Goal: Task Accomplishment & Management: Manage account settings

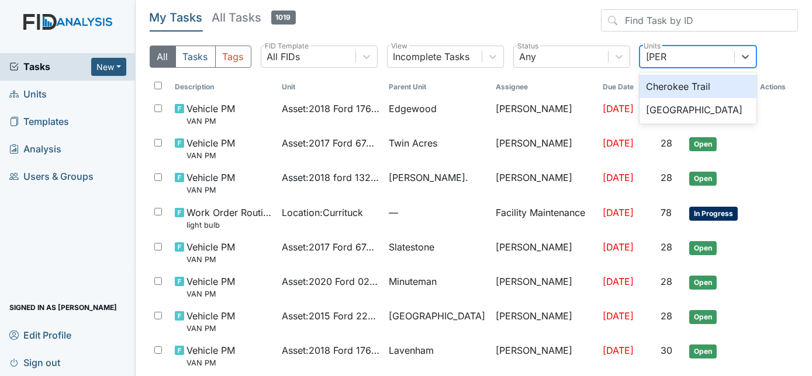
type input "cherr"
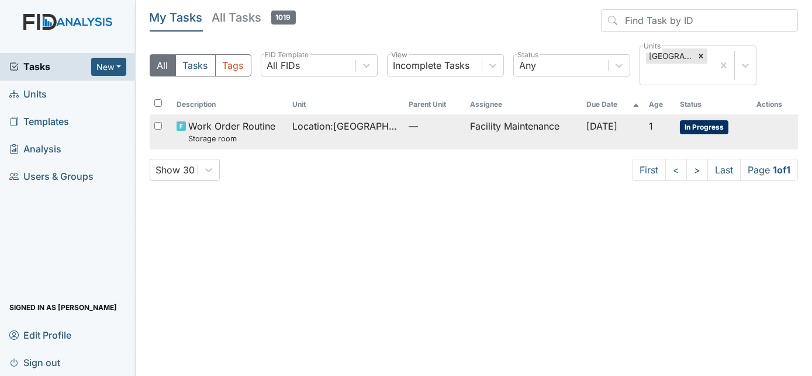
click at [370, 123] on span "Location : [GEOGRAPHIC_DATA]" at bounding box center [345, 126] width 106 height 14
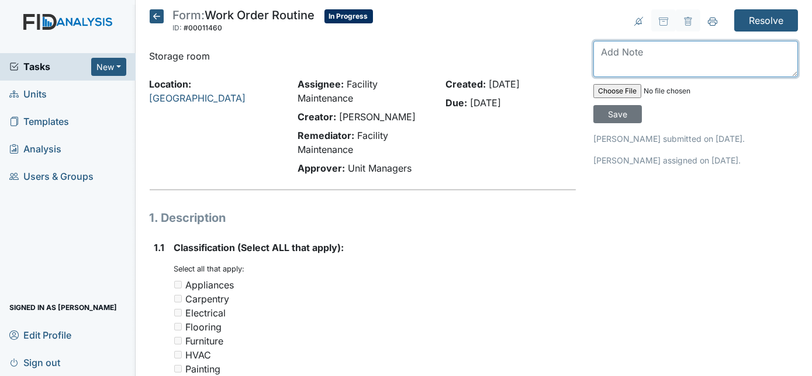
click at [604, 49] on textarea at bounding box center [695, 59] width 205 height 36
type textarea "gap covered put door seal on door"
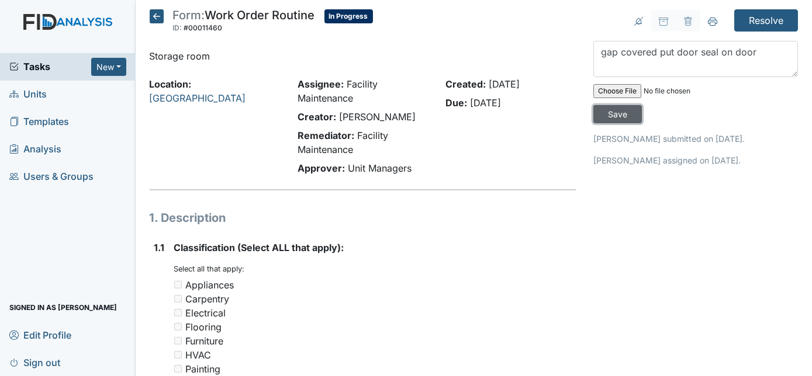
click at [642, 105] on input "Save" at bounding box center [617, 114] width 48 height 18
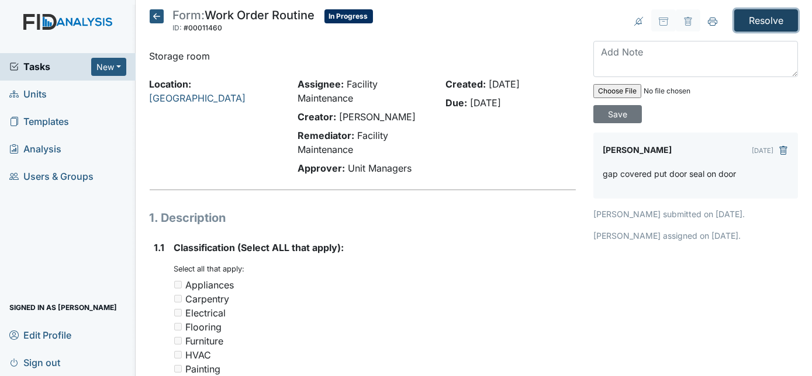
click at [751, 19] on input "Resolve" at bounding box center [766, 20] width 64 height 22
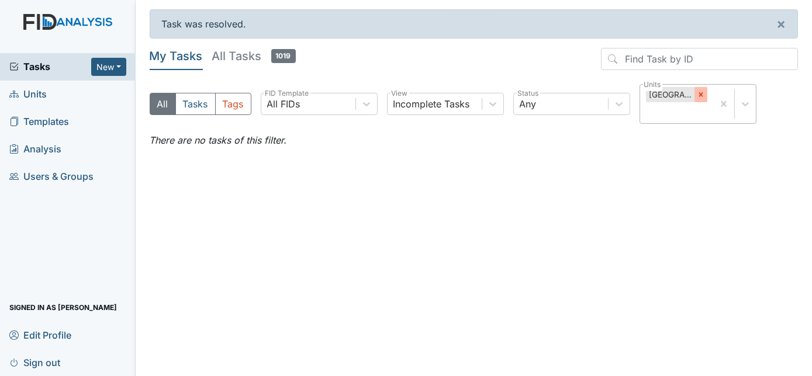
click at [703, 96] on icon at bounding box center [701, 95] width 8 height 8
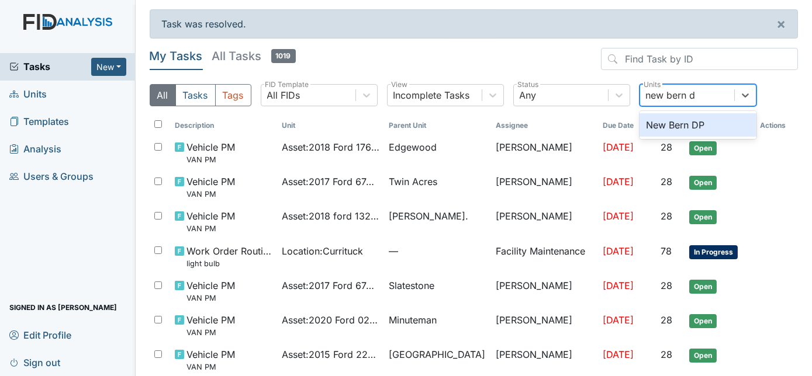
type input "new bern dp"
click at [689, 123] on div "New Bern DP" at bounding box center [697, 124] width 117 height 23
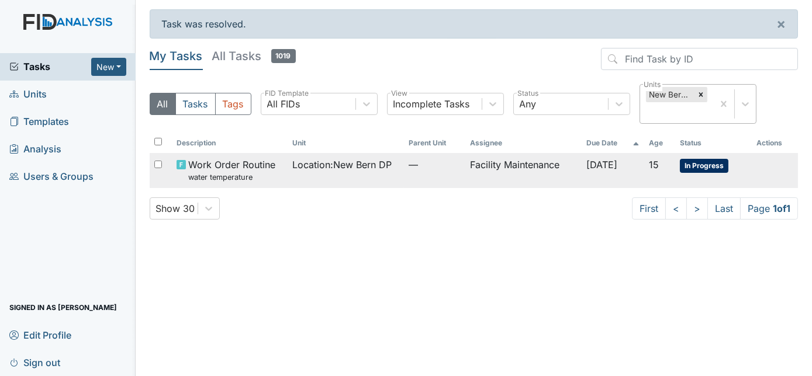
click at [450, 172] on td "—" at bounding box center [435, 170] width 62 height 34
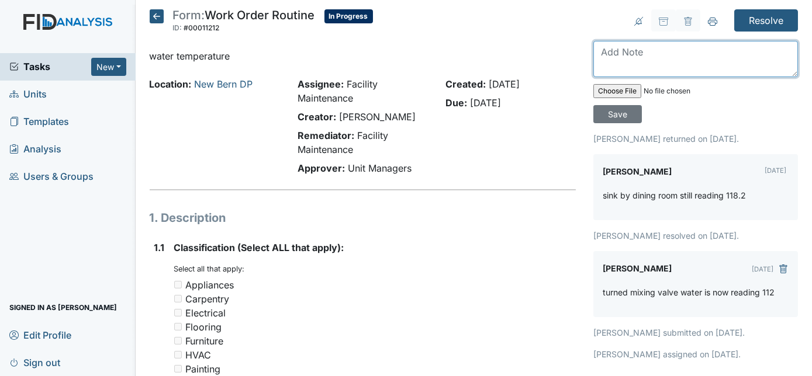
click at [651, 50] on textarea at bounding box center [695, 59] width 205 height 36
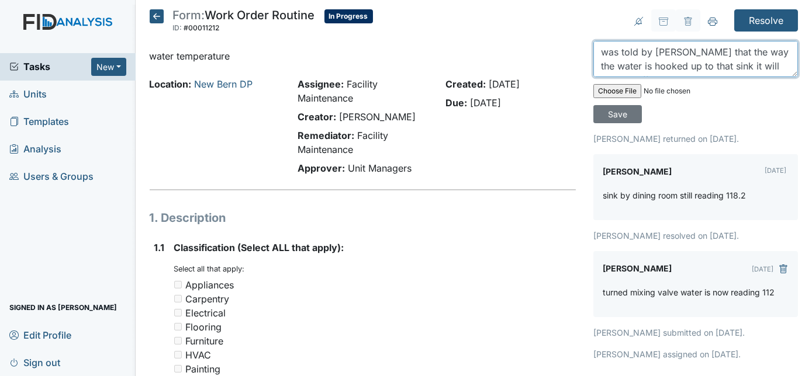
scroll to position [9, 0]
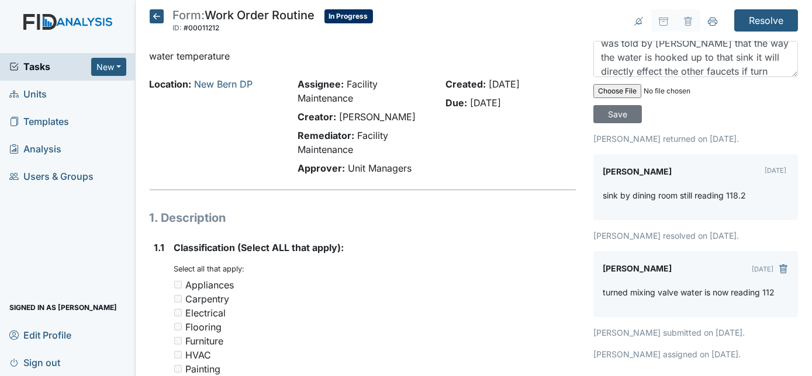
click at [66, 282] on div "Tasks New Form Inspection Document Bundle Units Templates Analysis Users & Grou…" at bounding box center [68, 214] width 136 height 323
click at [725, 64] on textarea "was told by [PERSON_NAME] that the way the water is hooked up to that sink it w…" at bounding box center [695, 59] width 205 height 36
click at [730, 73] on textarea "was told by [PERSON_NAME] that the way the water is hooked up to that sink it w…" at bounding box center [695, 59] width 205 height 36
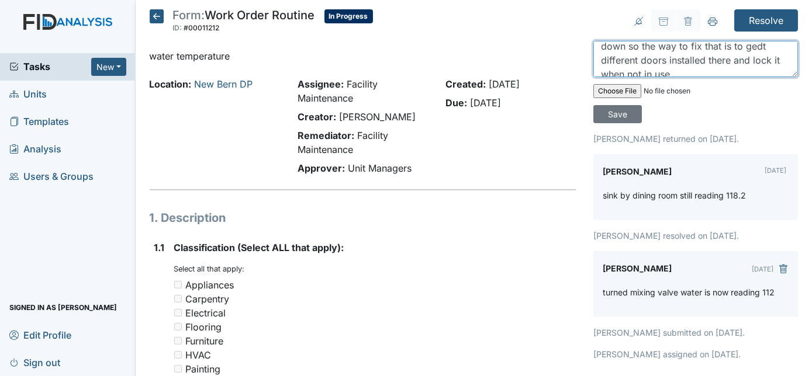
scroll to position [46, 0]
click at [729, 54] on textarea "was told by zach that the way the water is hooked up to that sink it will direc…" at bounding box center [695, 59] width 205 height 36
click at [697, 71] on textarea "was told by zach that the way the water is hooked up to that sink it will direc…" at bounding box center [695, 59] width 205 height 36
type textarea "was told by zach that the way the water is hooked up to that sink it will direc…"
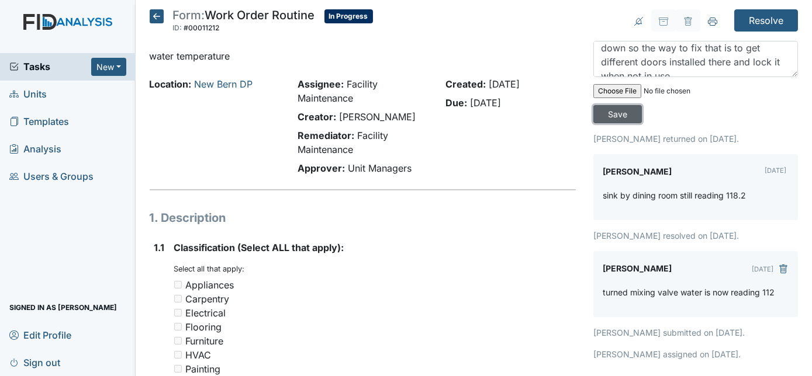
click at [642, 105] on input "Save" at bounding box center [617, 114] width 48 height 18
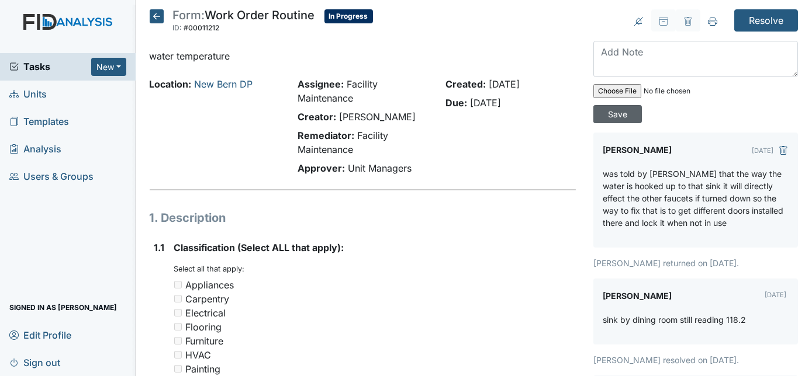
scroll to position [0, 0]
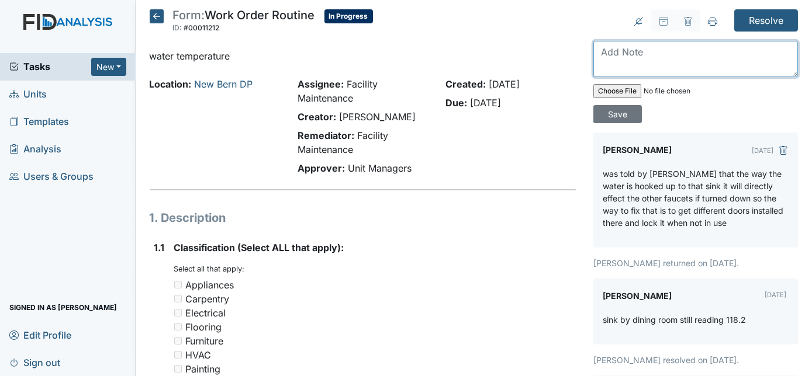
click at [699, 65] on textarea at bounding box center [695, 59] width 205 height 36
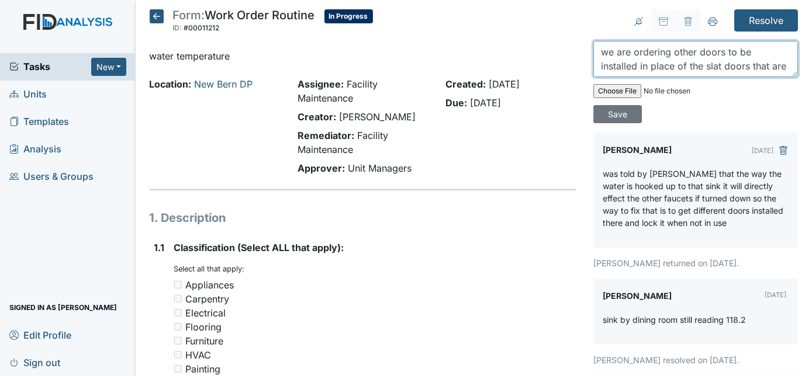
scroll to position [9, 0]
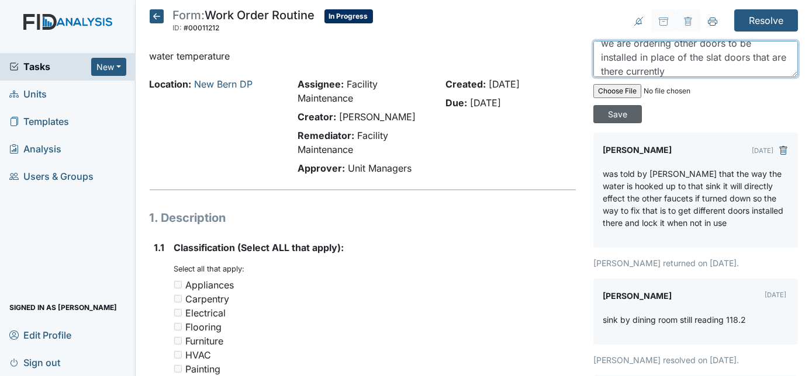
type textarea "we are ordering other doors to be installed in place of the slat doors that are…"
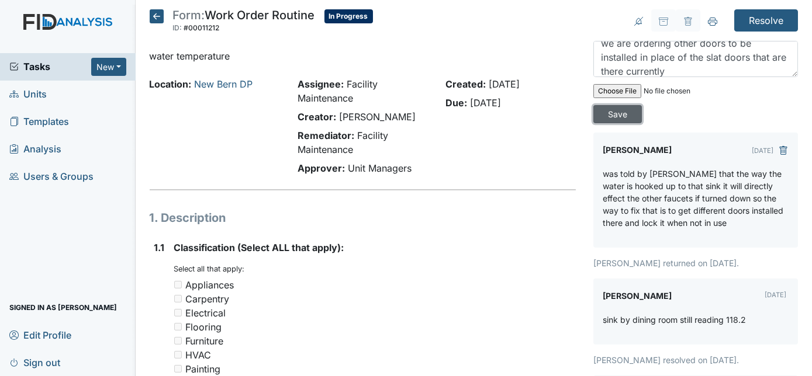
click at [642, 105] on input "Save" at bounding box center [617, 114] width 48 height 18
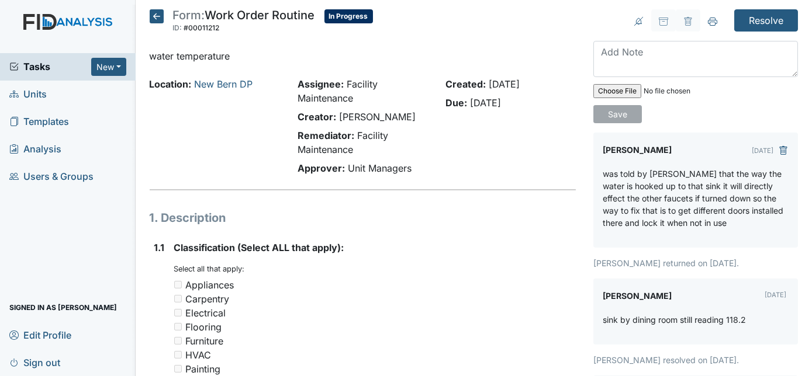
scroll to position [0, 0]
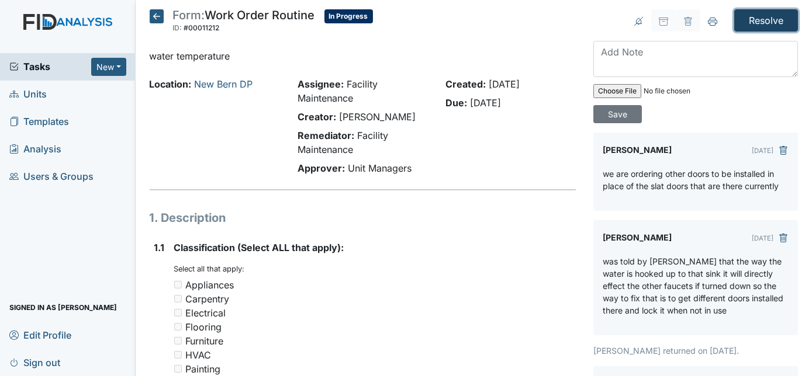
click at [756, 23] on input "Resolve" at bounding box center [766, 20] width 64 height 22
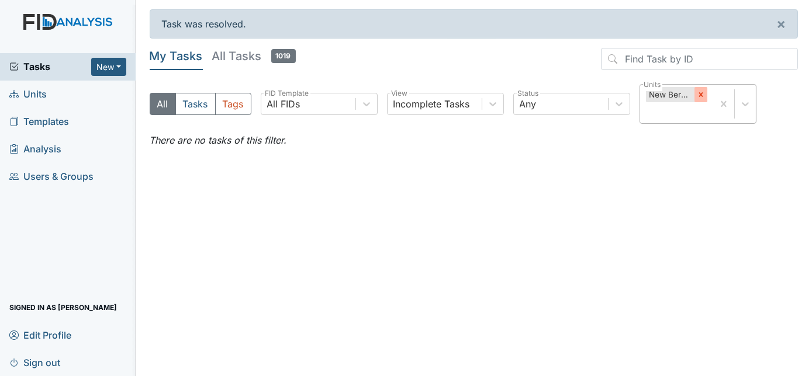
click at [701, 99] on div at bounding box center [700, 94] width 13 height 15
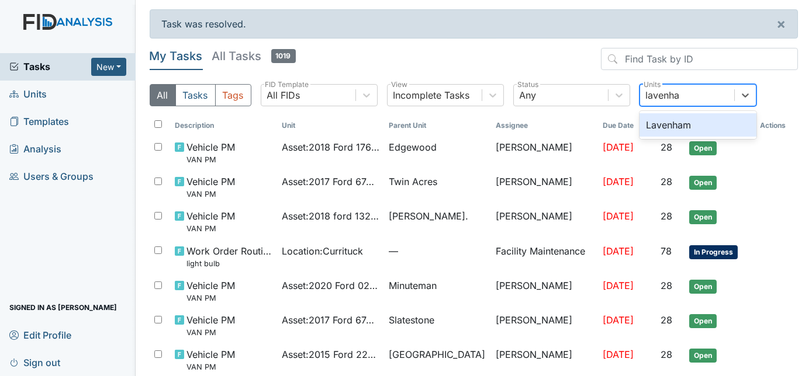
type input "lavenham"
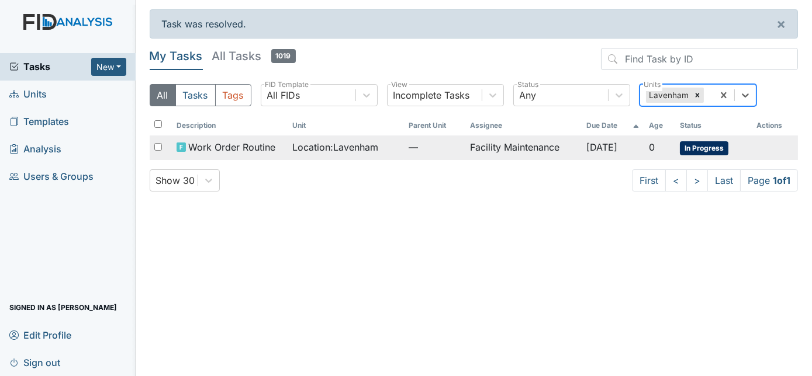
click at [496, 155] on td "Facility Maintenance" at bounding box center [523, 148] width 116 height 25
